Goal: Information Seeking & Learning: Learn about a topic

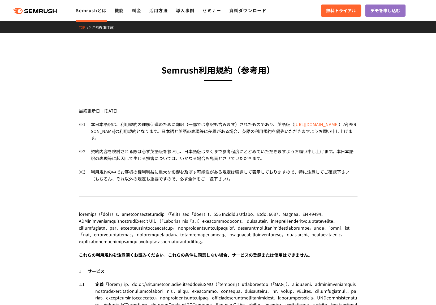
click at [95, 9] on link "Semrushとは" at bounding box center [91, 10] width 31 height 6
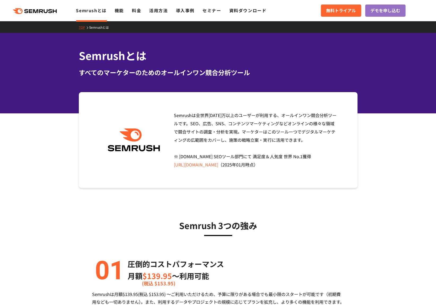
click at [155, 10] on link "活用方法" at bounding box center [158, 10] width 19 height 6
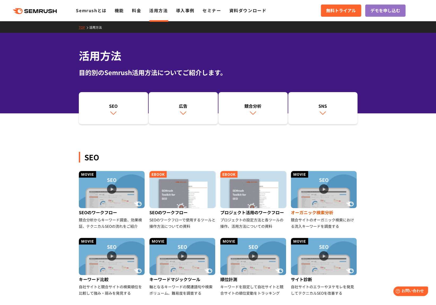
click at [327, 188] on img at bounding box center [324, 189] width 66 height 37
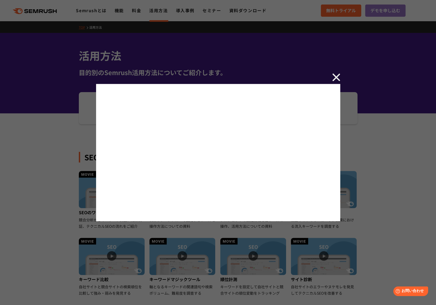
click at [332, 75] on img at bounding box center [336, 77] width 8 height 8
